Goal: Task Accomplishment & Management: Manage account settings

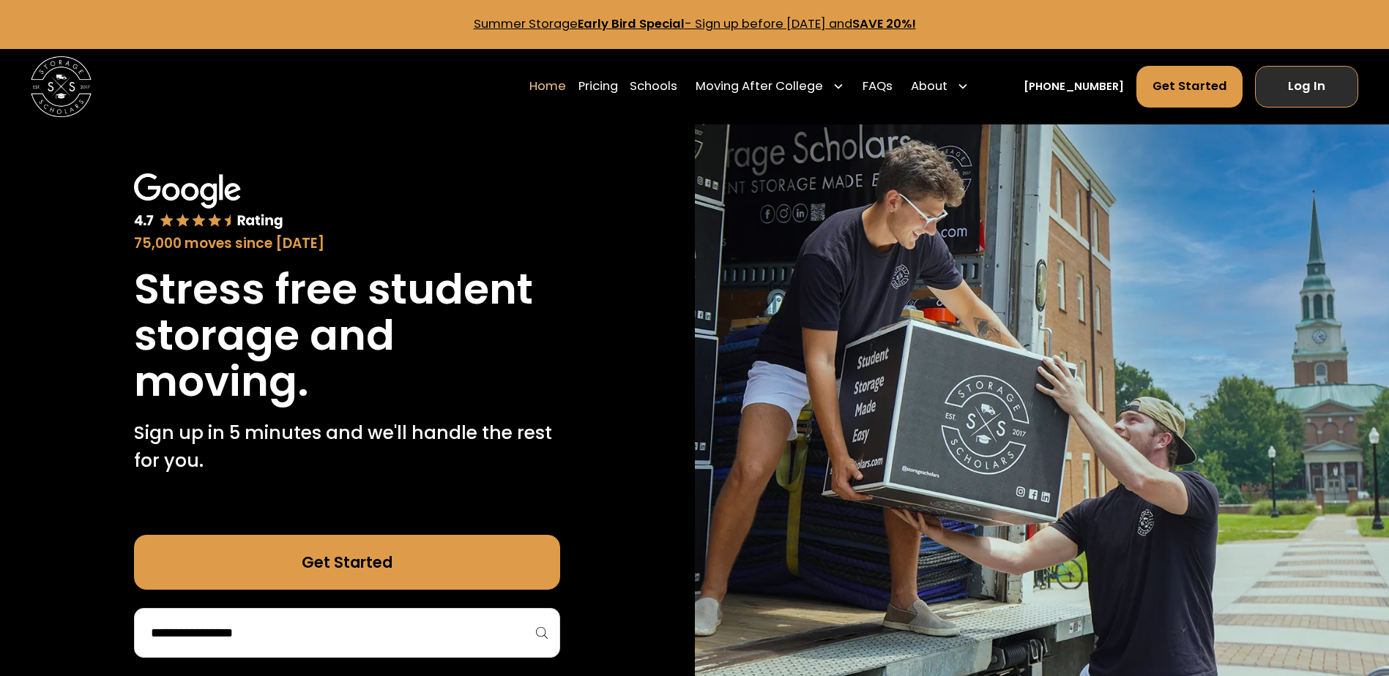
click at [1289, 84] on link "Log In" at bounding box center [1306, 86] width 103 height 41
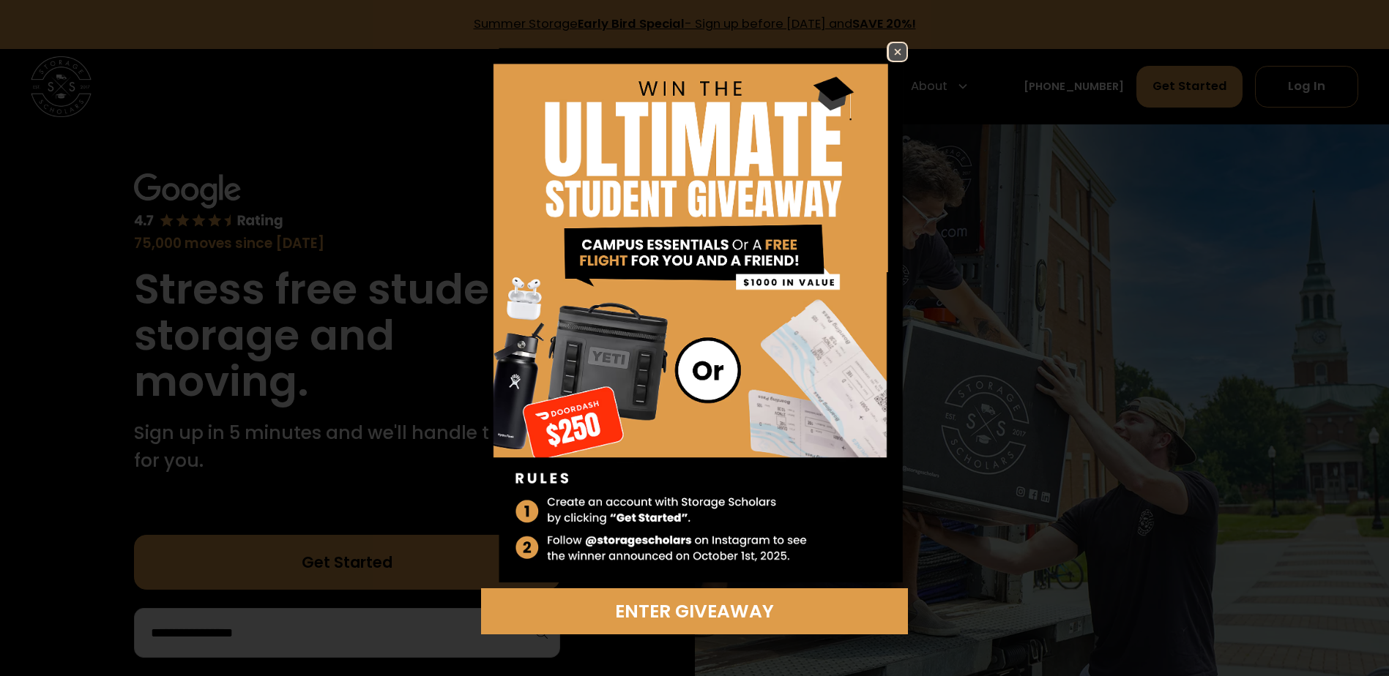
click at [896, 53] on img at bounding box center [898, 52] width 18 height 18
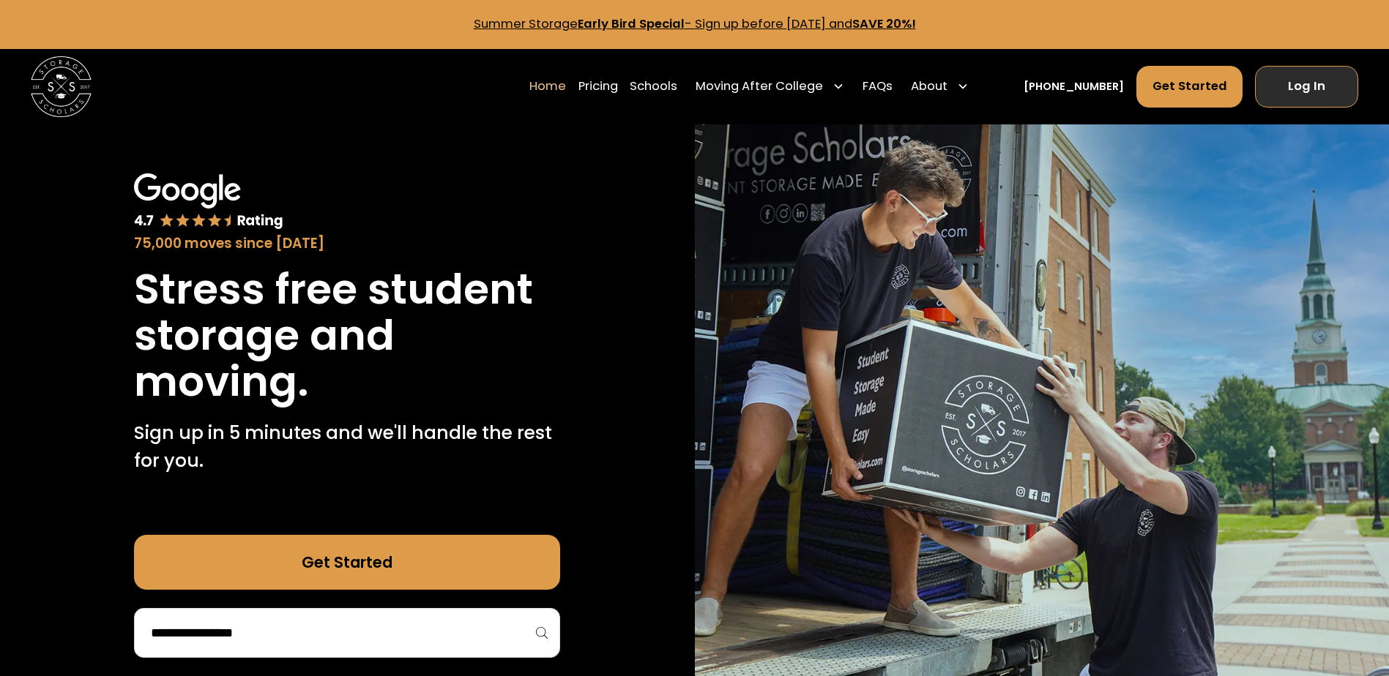
click at [1280, 75] on link "Log In" at bounding box center [1306, 86] width 103 height 41
click at [1282, 91] on link "Log In" at bounding box center [1306, 86] width 103 height 41
